Goal: Information Seeking & Learning: Learn about a topic

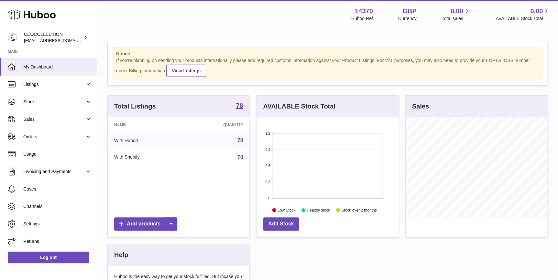
scroll to position [101, 142]
click at [50, 98] on link "Stock" at bounding box center [48, 101] width 97 height 17
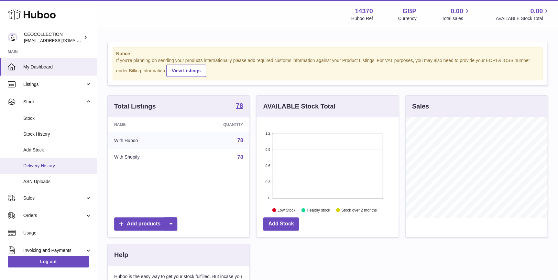
click at [46, 168] on span "Delivery History" at bounding box center [57, 166] width 69 height 6
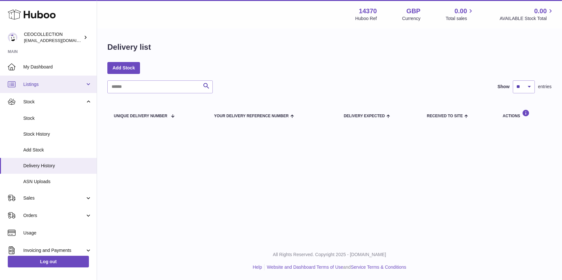
click at [55, 79] on link "Listings" at bounding box center [48, 84] width 97 height 17
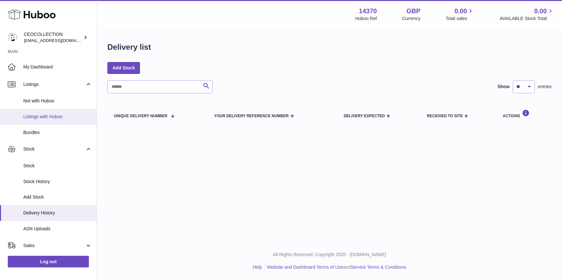
click at [53, 111] on link "Listings with Huboo" at bounding box center [48, 117] width 97 height 16
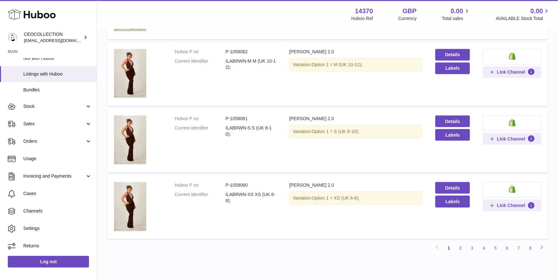
scroll to position [539, 0]
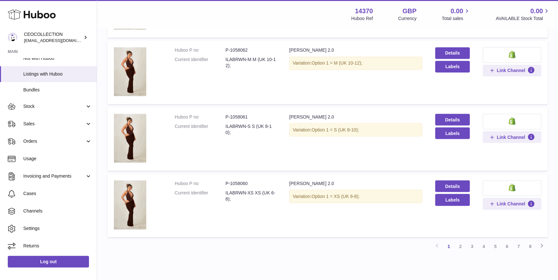
click at [544, 249] on icon at bounding box center [542, 246] width 8 height 8
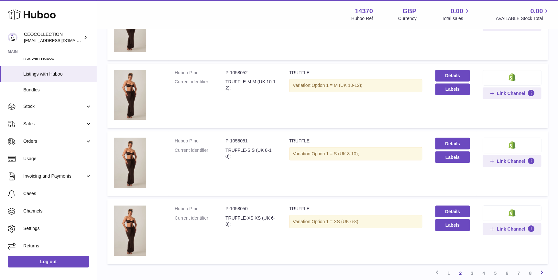
scroll to position [575, 0]
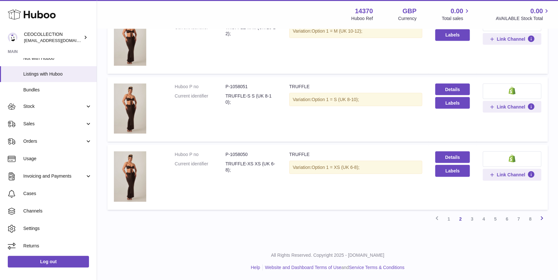
click at [540, 217] on icon at bounding box center [542, 218] width 8 height 8
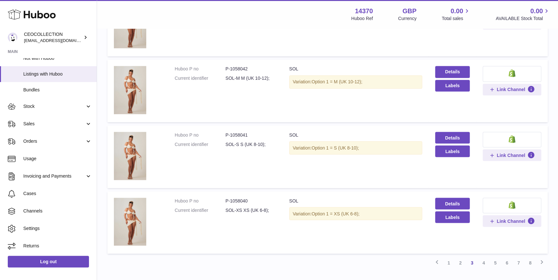
scroll to position [560, 0]
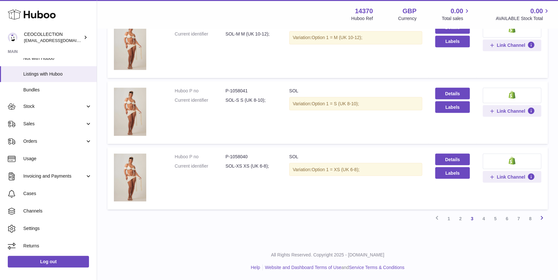
click at [539, 219] on icon at bounding box center [542, 218] width 8 height 8
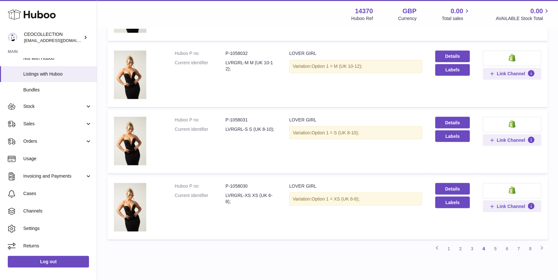
scroll to position [566, 0]
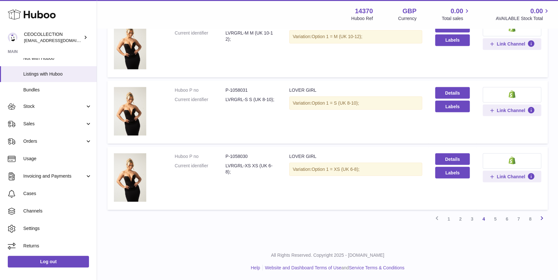
click at [543, 218] on icon at bounding box center [542, 218] width 8 height 8
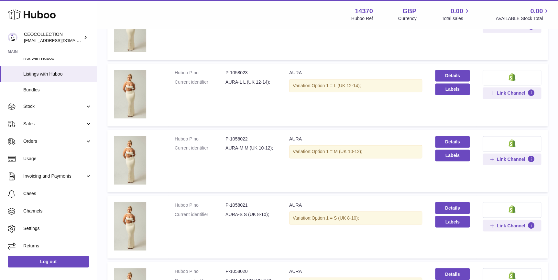
scroll to position [566, 0]
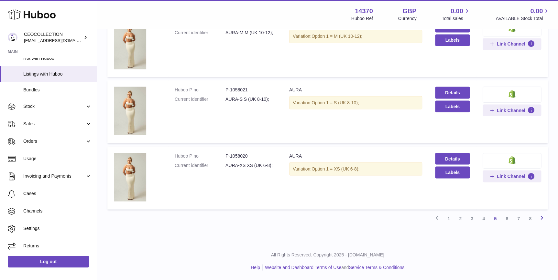
click at [546, 219] on link "Next" at bounding box center [542, 219] width 12 height 12
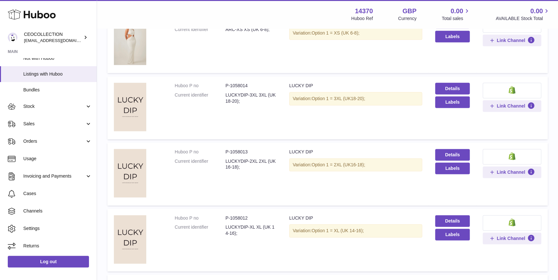
scroll to position [367, 0]
click at [143, 110] on img at bounding box center [130, 107] width 32 height 49
click at [459, 86] on link "Details" at bounding box center [452, 89] width 34 height 12
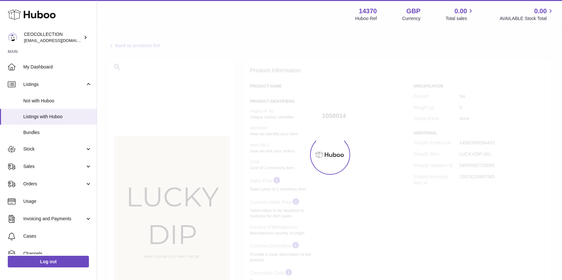
select select
select select "****"
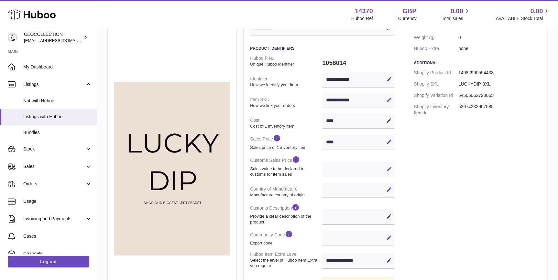
scroll to position [8, 0]
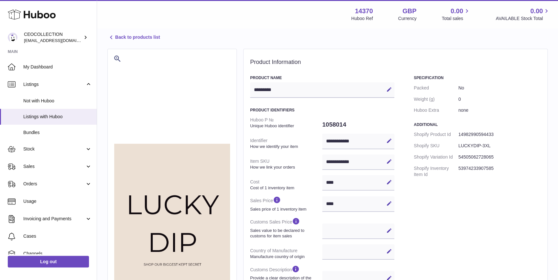
click at [130, 34] on link "Back to products list" at bounding box center [133, 38] width 52 height 8
